Goal: Information Seeking & Learning: Learn about a topic

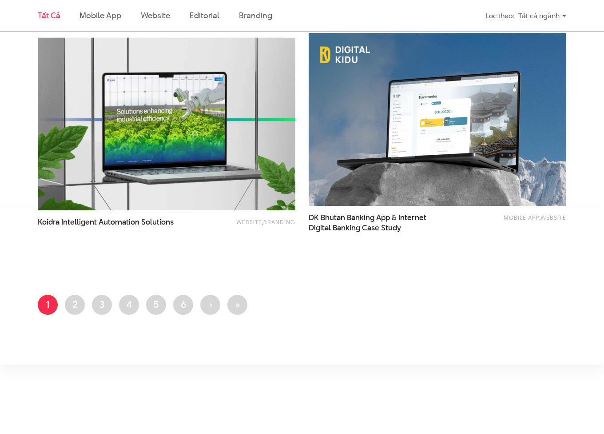
scroll to position [1456, 0]
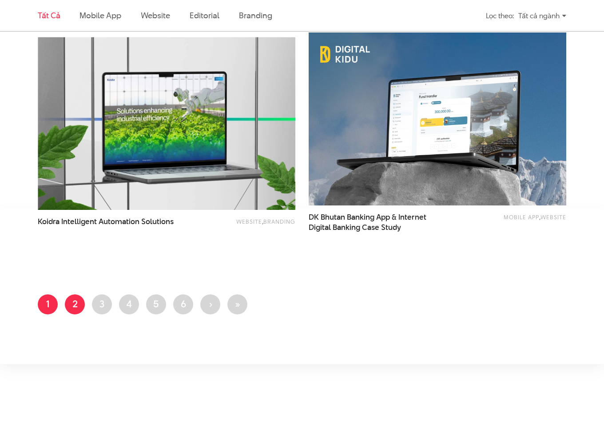
click at [67, 308] on link "Trang 2" at bounding box center [75, 304] width 20 height 20
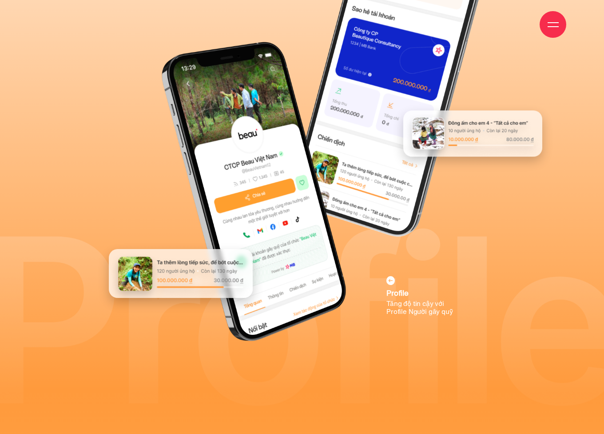
scroll to position [4878, 0]
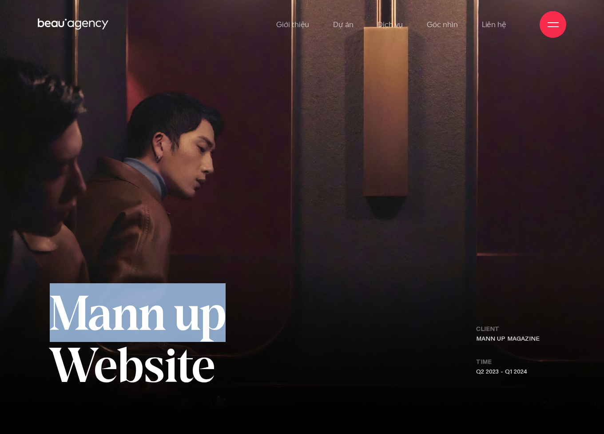
drag, startPoint x: 52, startPoint y: 316, endPoint x: 216, endPoint y: 334, distance: 165.4
click at [216, 334] on h1 "Mann up Website" at bounding box center [153, 339] width 206 height 104
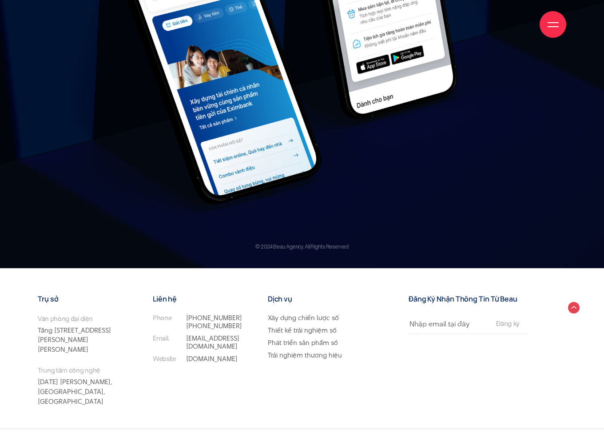
scroll to position [9791, 0]
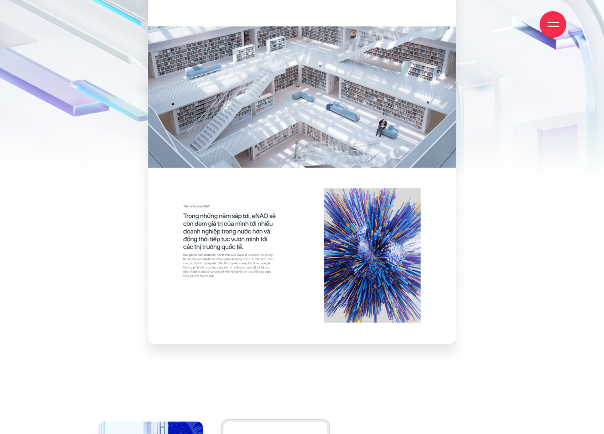
scroll to position [1893, 0]
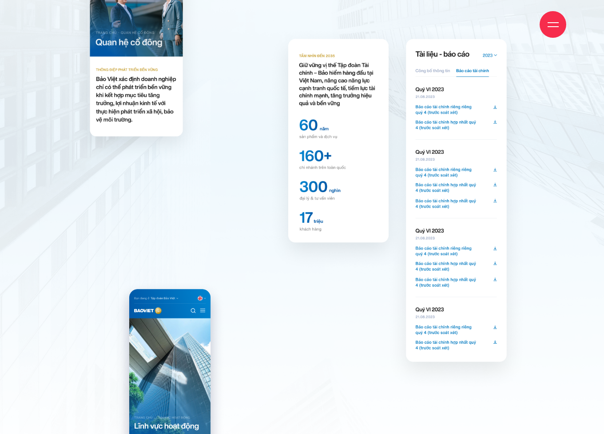
scroll to position [4632, 0]
